Goal: Book appointment/travel/reservation

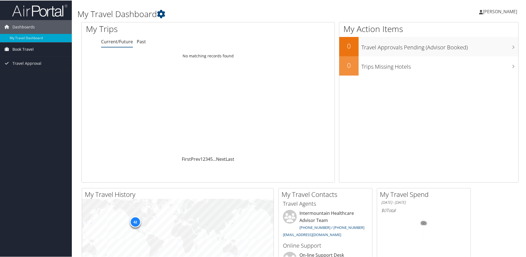
click at [27, 47] on span "Book Travel" at bounding box center [22, 49] width 21 height 14
click at [28, 67] on link "Book/Manage Online Trips" at bounding box center [36, 68] width 72 height 8
